Goal: Task Accomplishment & Management: Complete application form

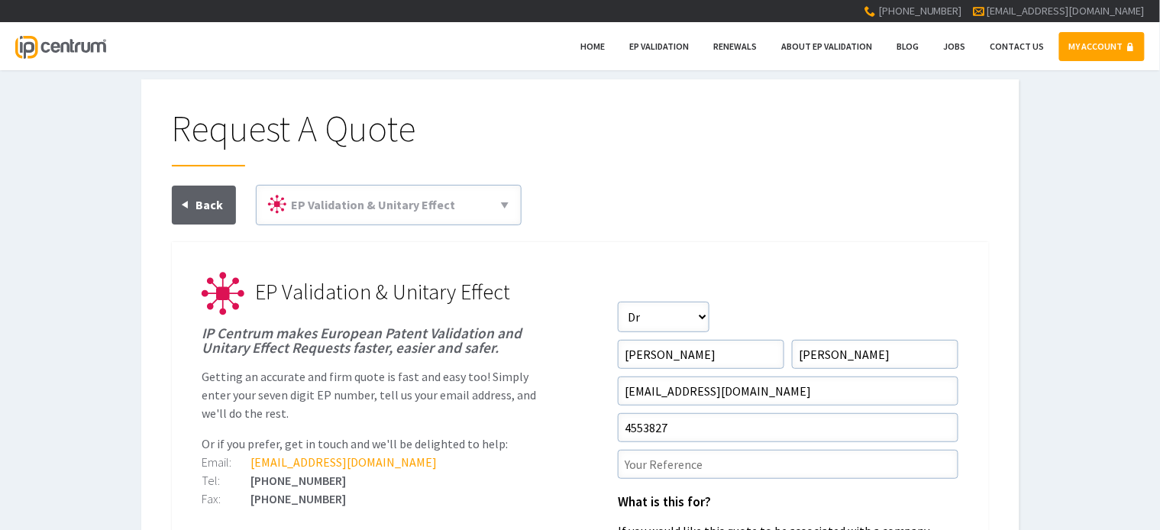
type input"] "4553827"
click at [709, 461] on input"] "text" at bounding box center [788, 464] width 340 height 29
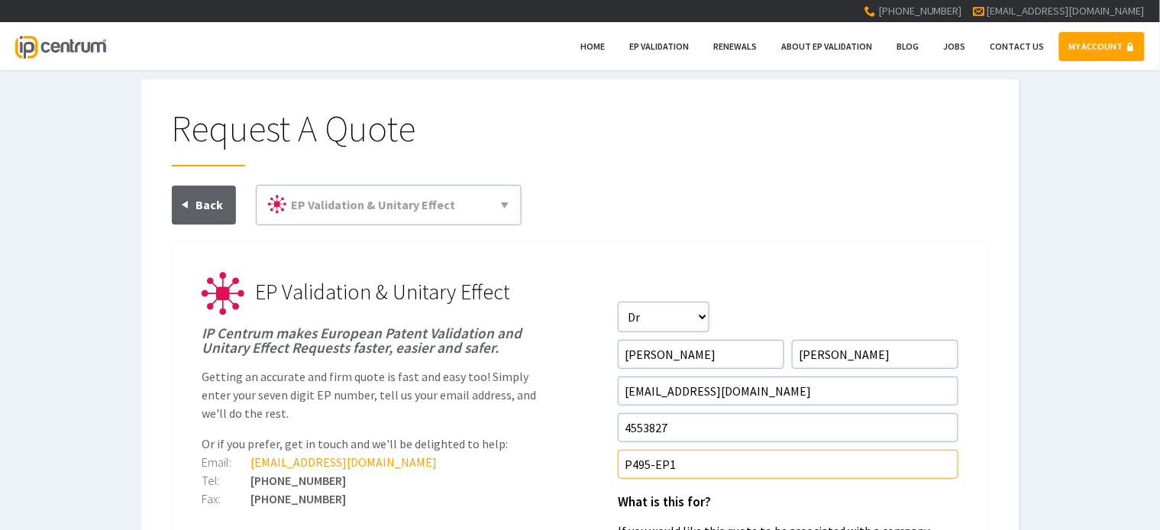
type input"] "P495-EP1"
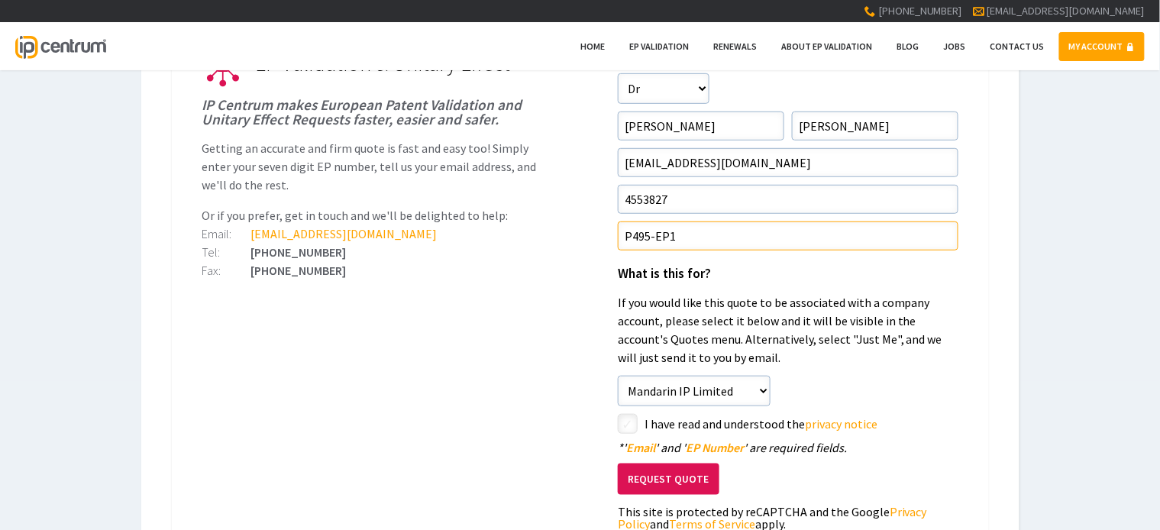
scroll to position [229, 0]
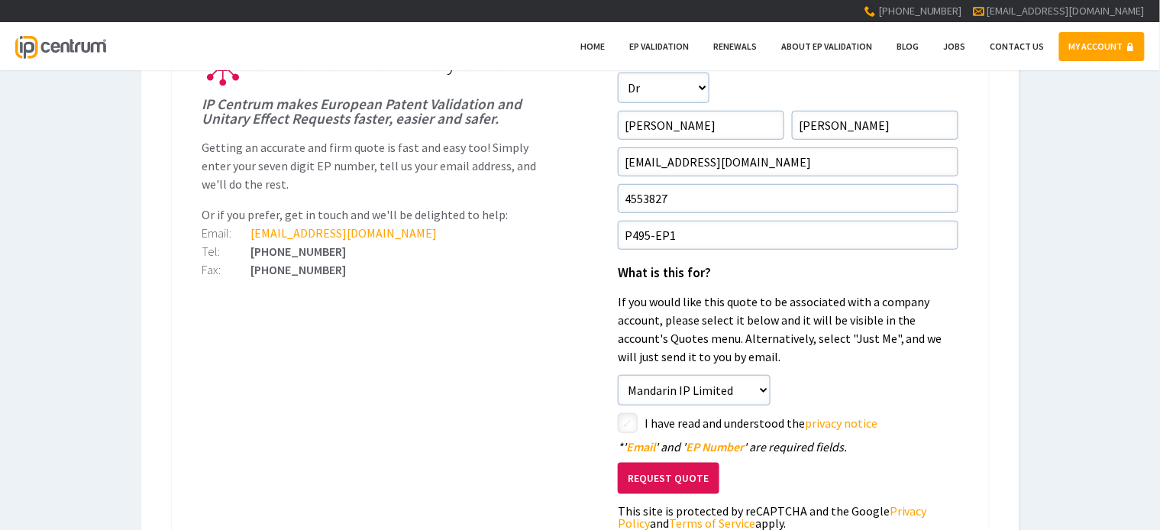
click at [630, 417] on input"] "checkbox" at bounding box center [630, 424] width 18 height 18
checkbox input"] "true"
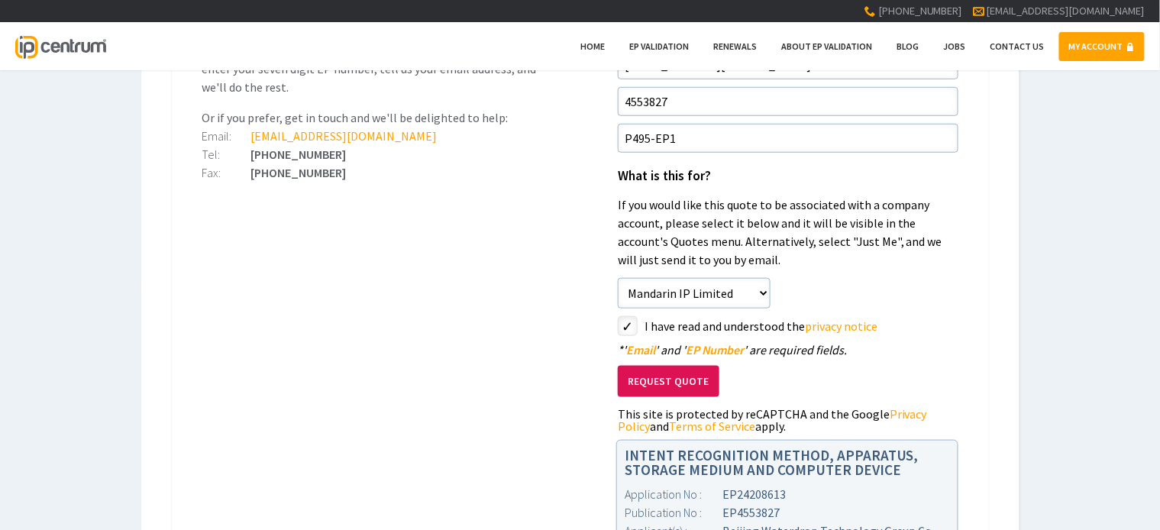
scroll to position [305, 0]
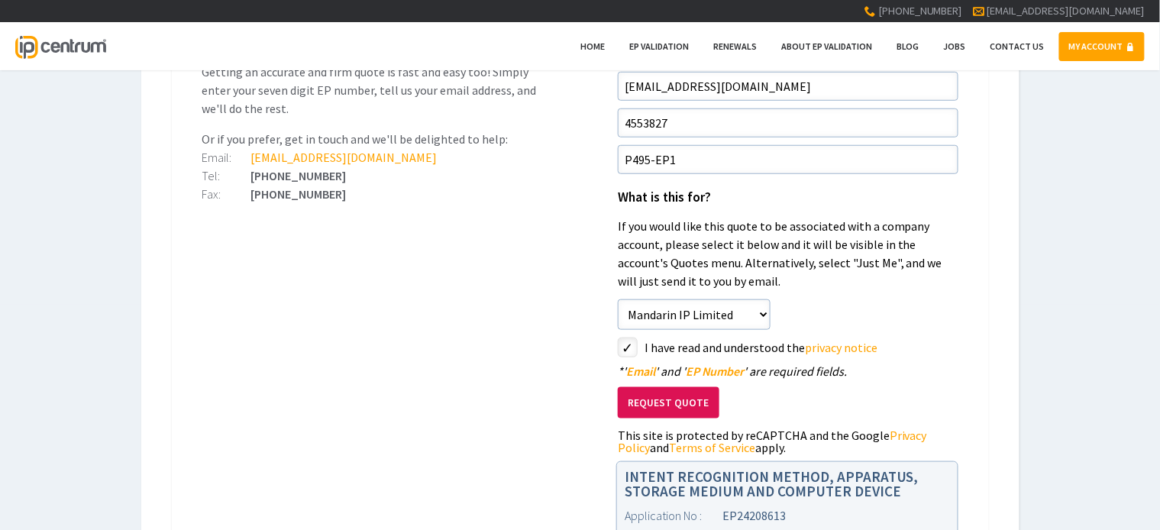
click at [690, 404] on button "Request Quote" at bounding box center [669, 402] width 102 height 31
